Goal: Navigation & Orientation: Find specific page/section

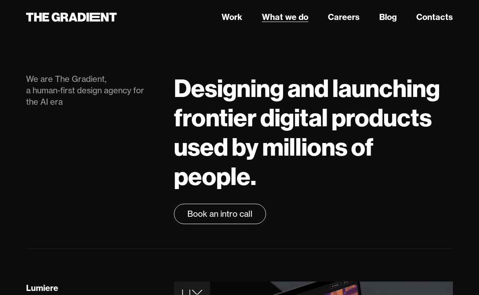
click at [294, 16] on link "What we do" at bounding box center [285, 17] width 46 height 12
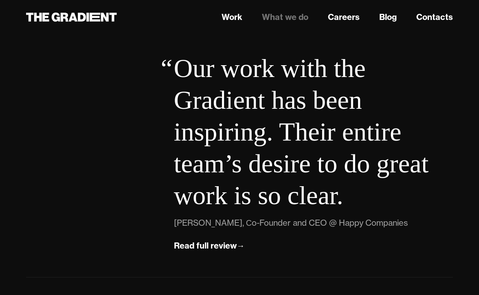
scroll to position [3147, 0]
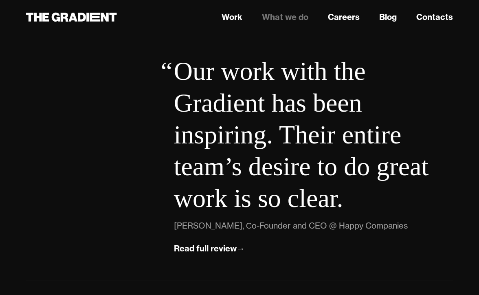
click at [285, 10] on nav "Work What we do Careers Blog Contacts" at bounding box center [313, 17] width 279 height 15
click at [277, 14] on link "What we do" at bounding box center [285, 17] width 46 height 12
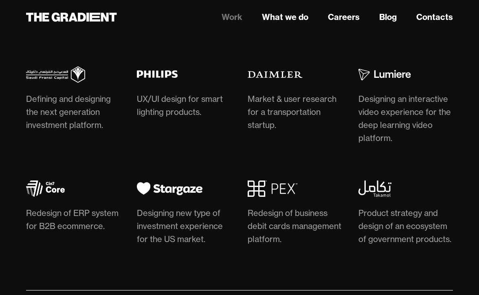
scroll to position [2216, 0]
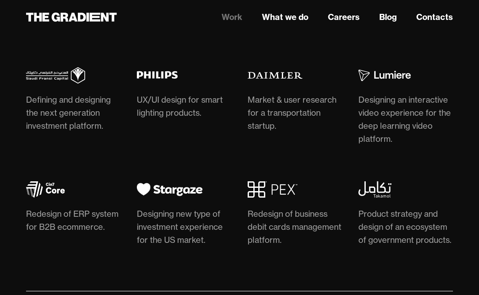
click at [112, 208] on div "Redesign of ERP system for B2B ecommerce." at bounding box center [73, 221] width 95 height 26
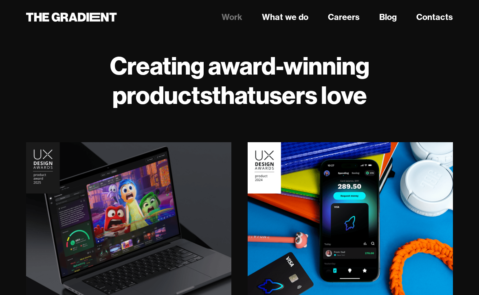
scroll to position [0, 0]
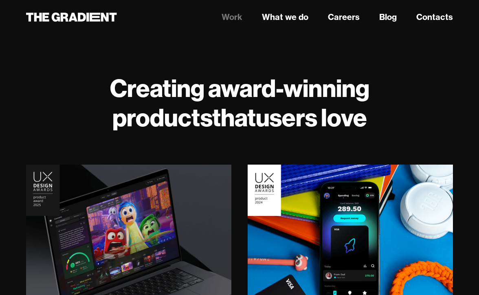
click at [90, 204] on img at bounding box center [129, 244] width 206 height 158
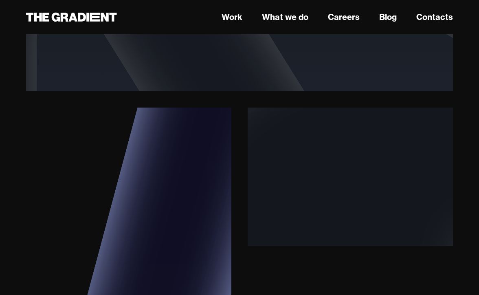
scroll to position [2195, 0]
